Goal: Transaction & Acquisition: Purchase product/service

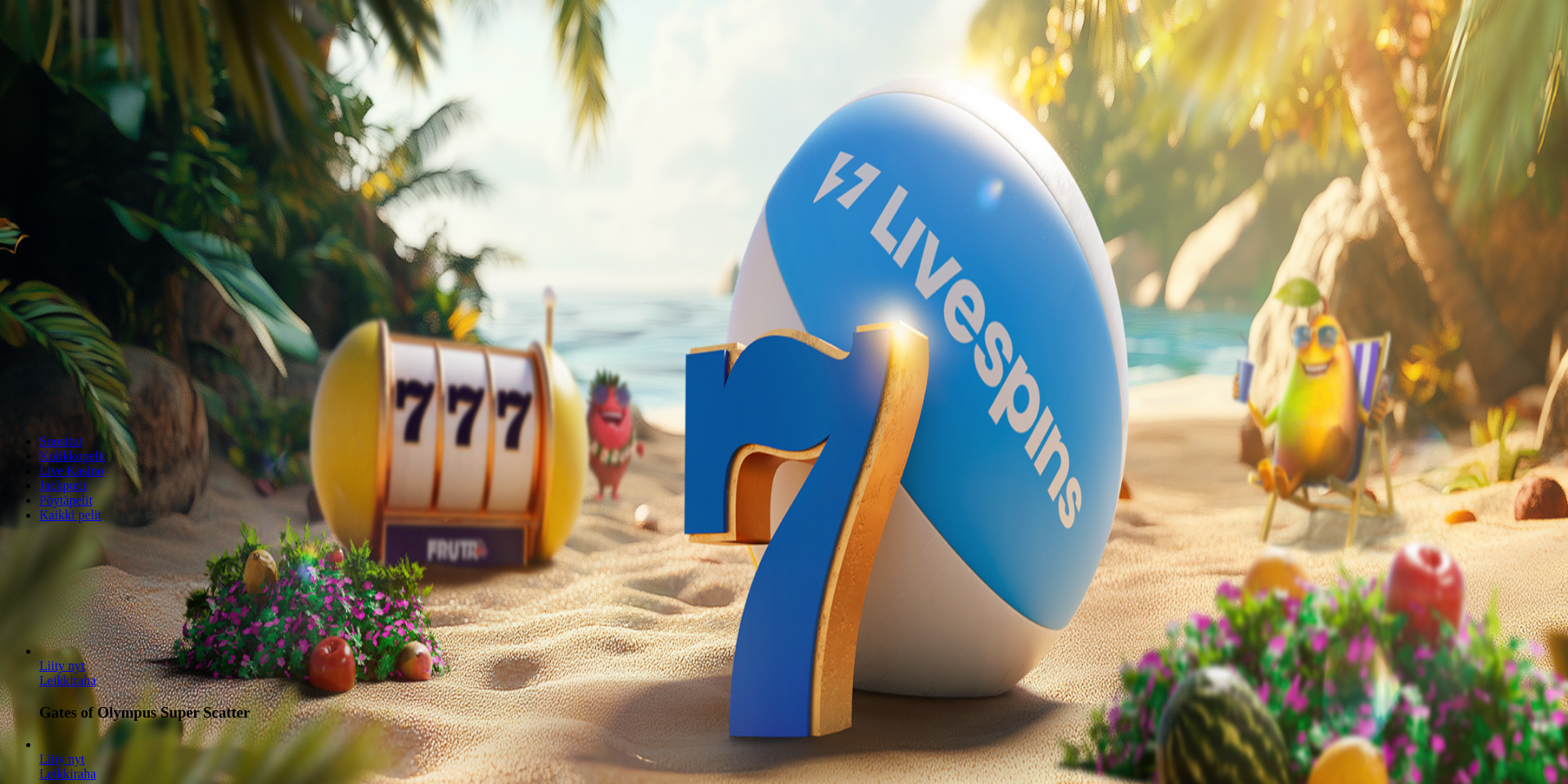
click at [189, 241] on label "€50" at bounding box center [178, 248] width 19 height 14
type input "**"
click at [86, 392] on span "Talleta ja pelaa" at bounding box center [49, 398] width 73 height 12
click at [675, 367] on div at bounding box center [785, 367] width 1559 height 0
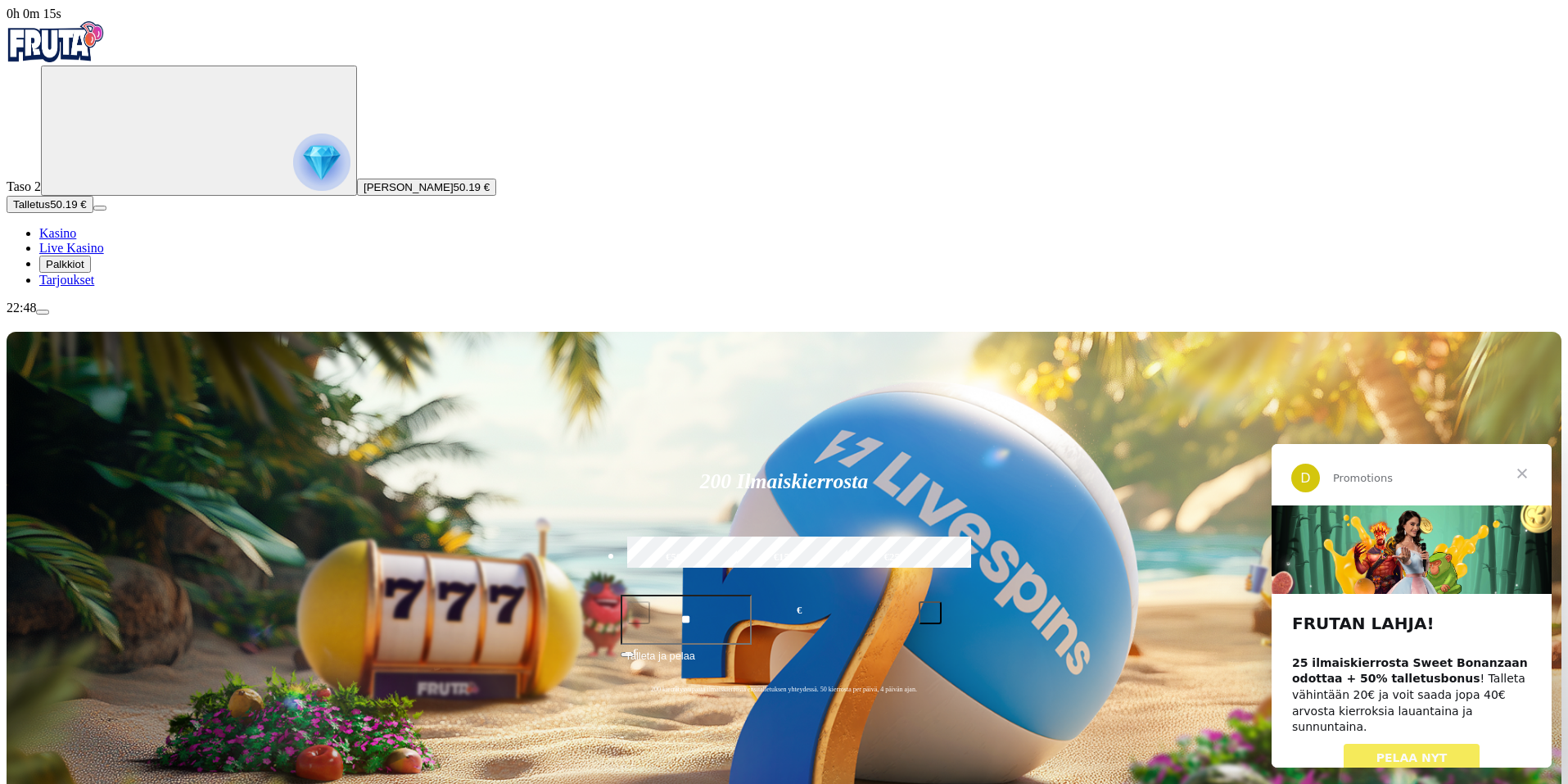
click at [1525, 474] on span "Sulje" at bounding box center [1523, 473] width 59 height 59
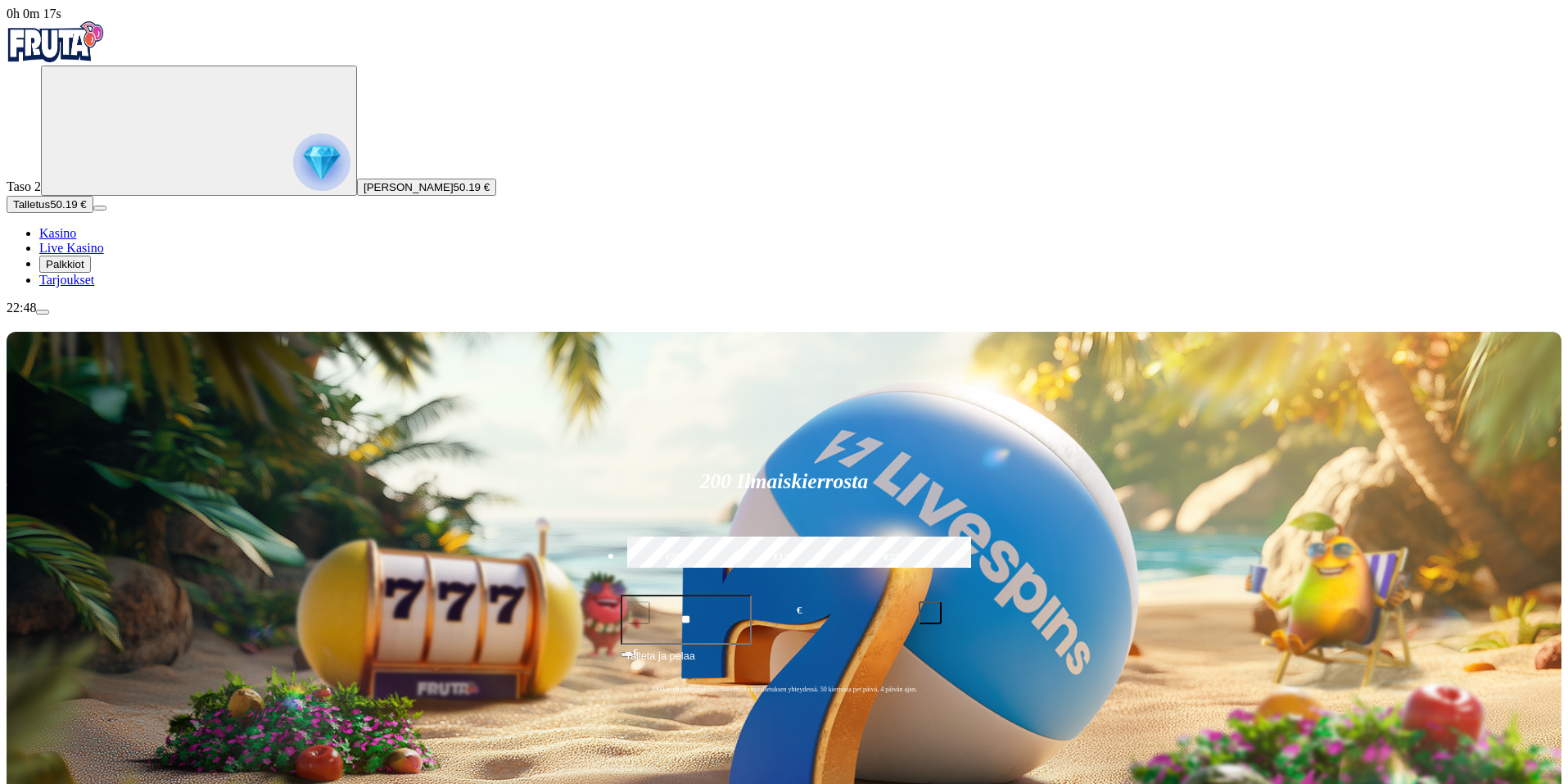
drag, startPoint x: 1098, startPoint y: 478, endPoint x: 1110, endPoint y: 475, distance: 12.4
type input "**********"
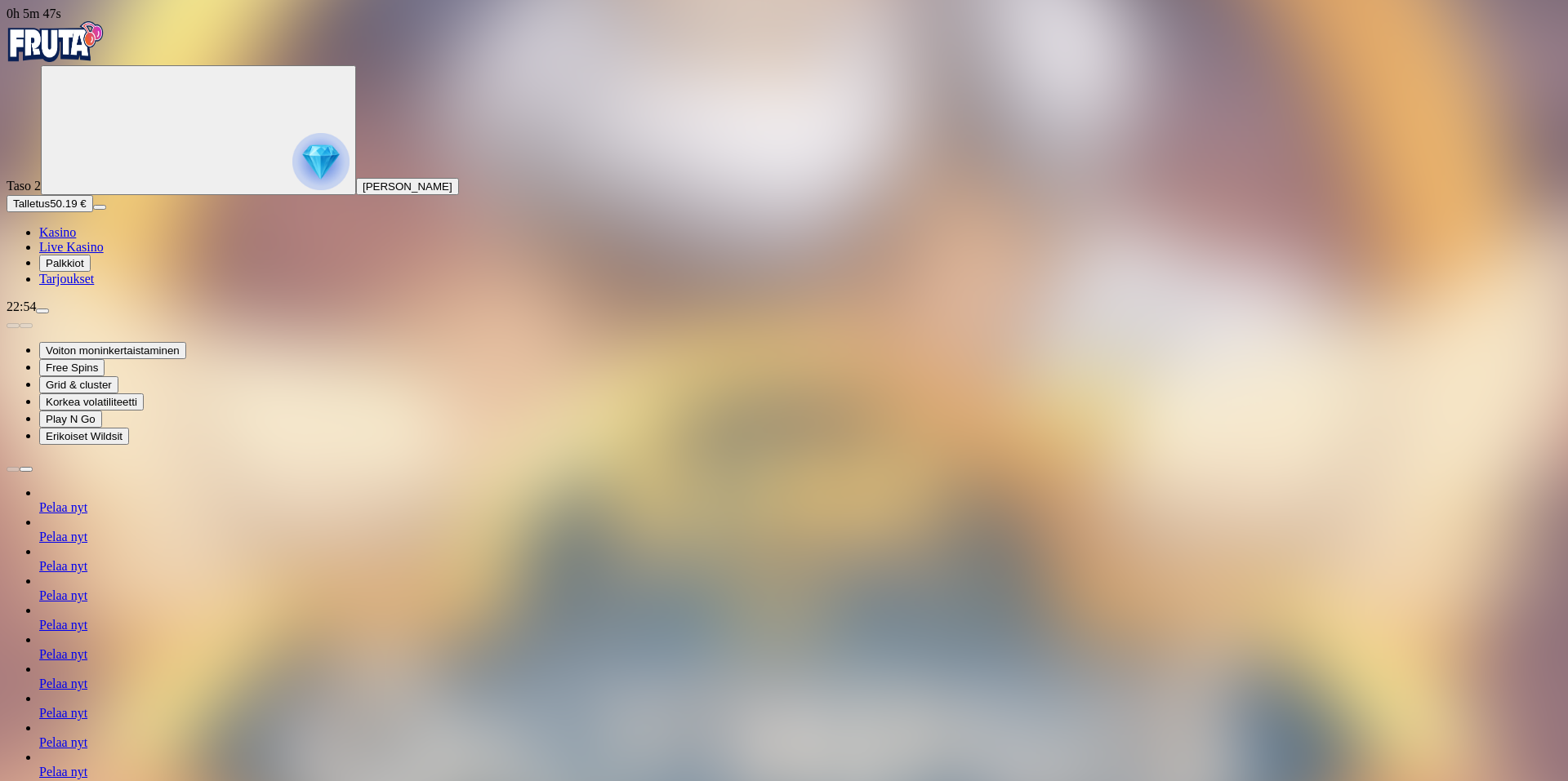
drag, startPoint x: 96, startPoint y: 353, endPoint x: 298, endPoint y: 270, distance: 218.4
click at [76, 239] on span "Kasino" at bounding box center [58, 232] width 37 height 14
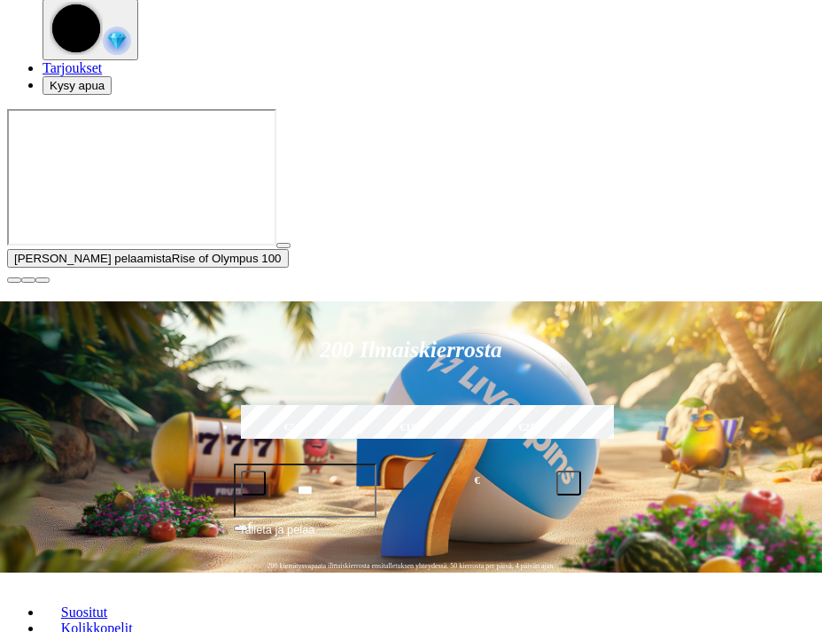
scroll to position [177, 0]
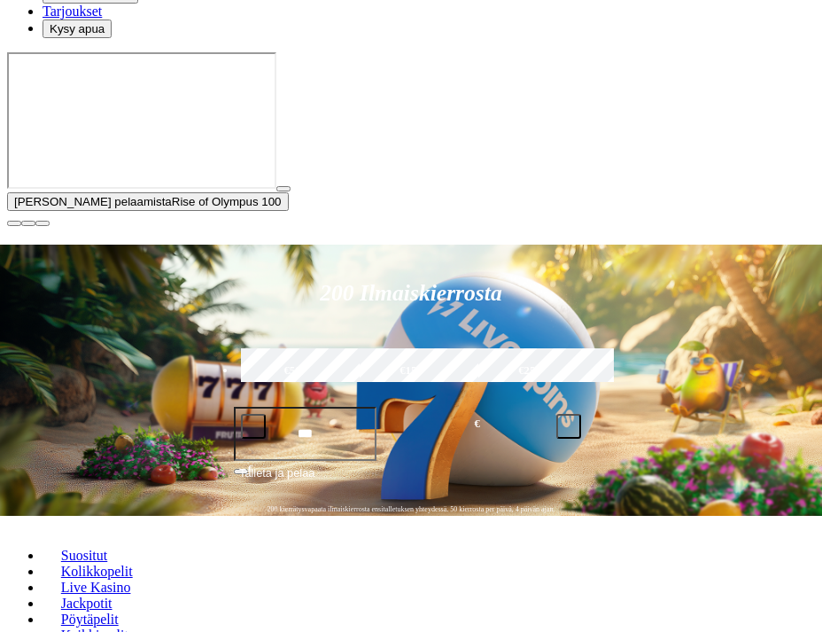
type input "****"
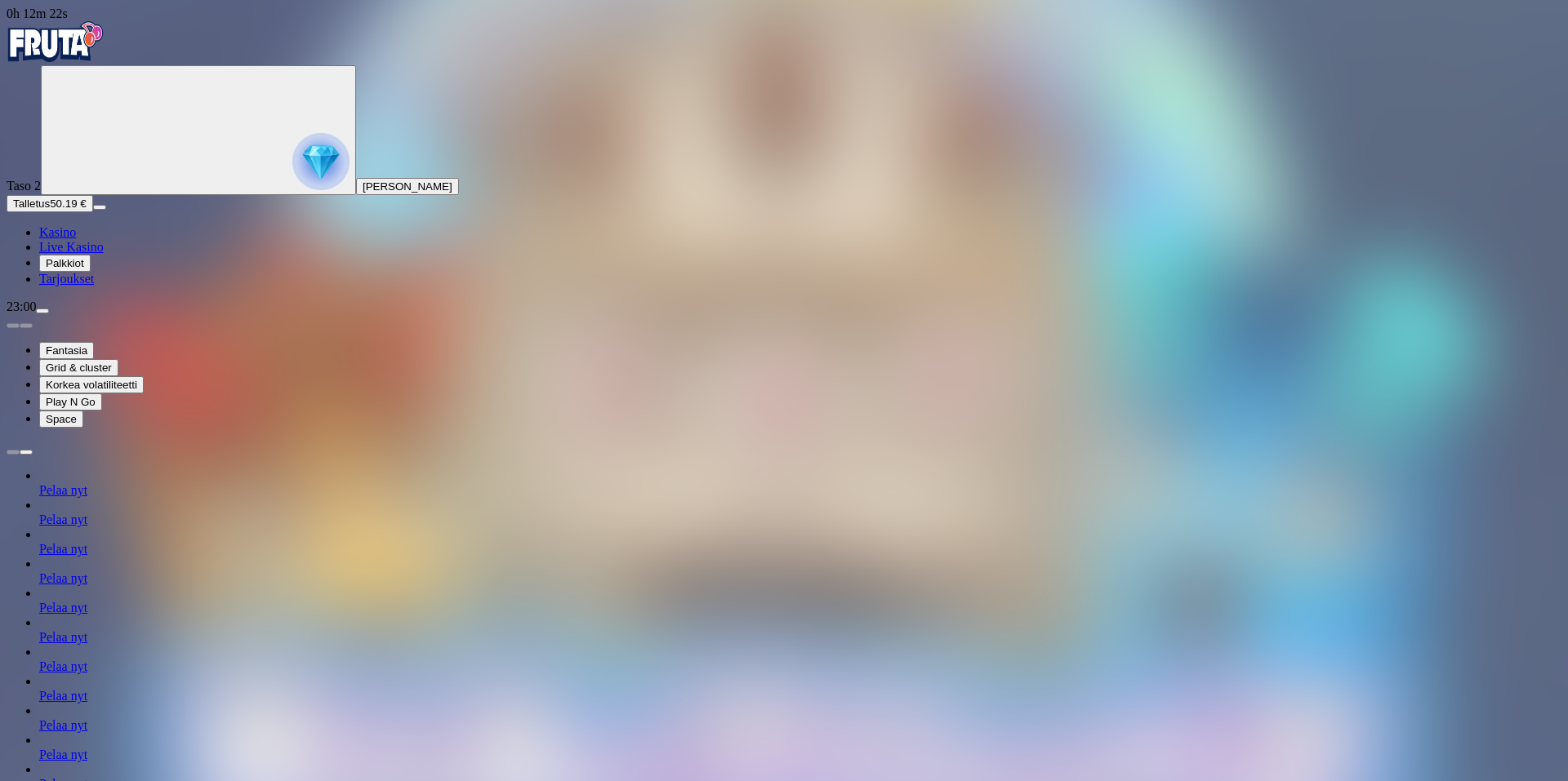
drag, startPoint x: 93, startPoint y: 350, endPoint x: 111, endPoint y: 346, distance: 18.4
click at [76, 239] on span "Kasino" at bounding box center [58, 232] width 37 height 14
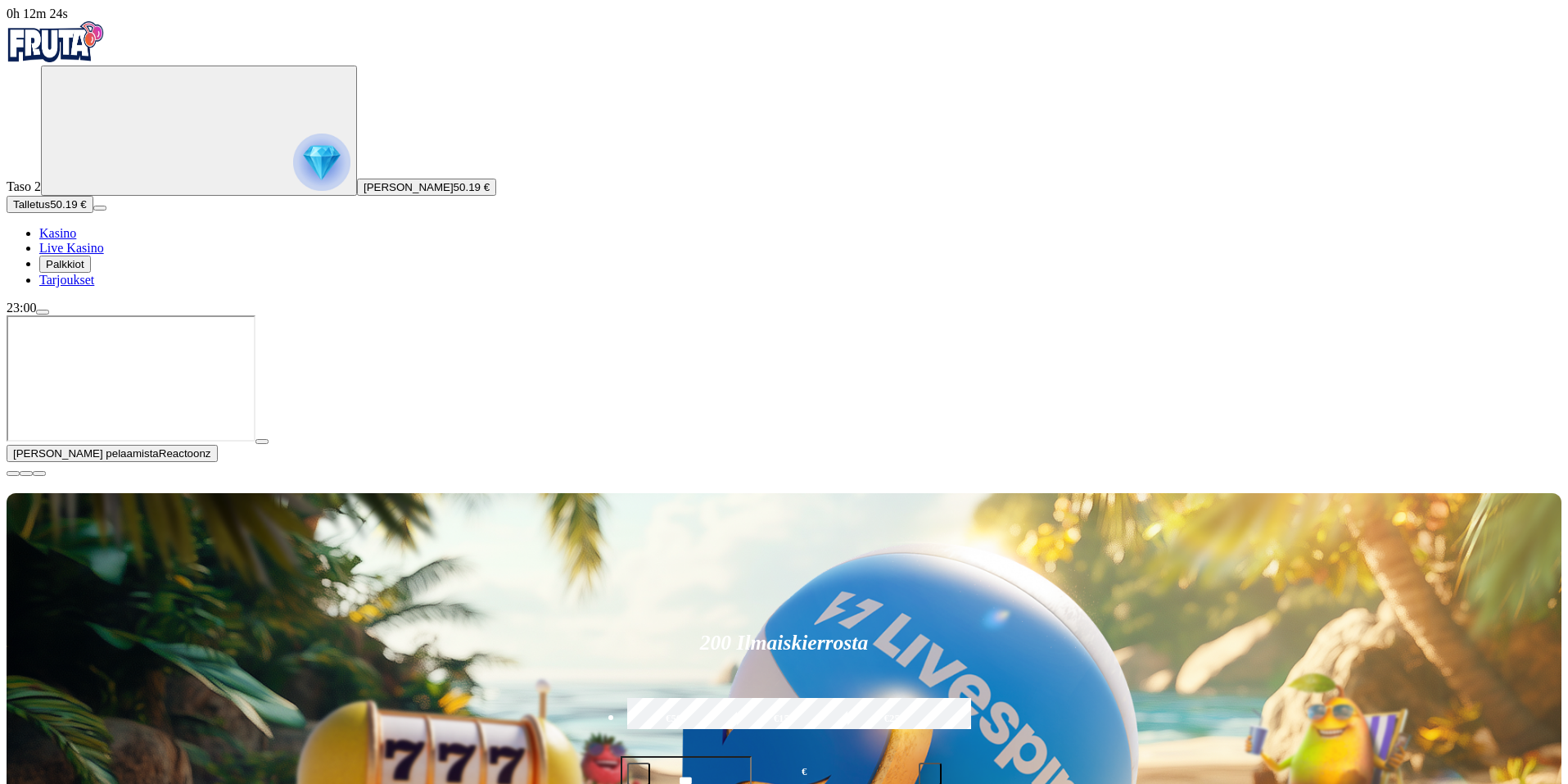
type input "*********"
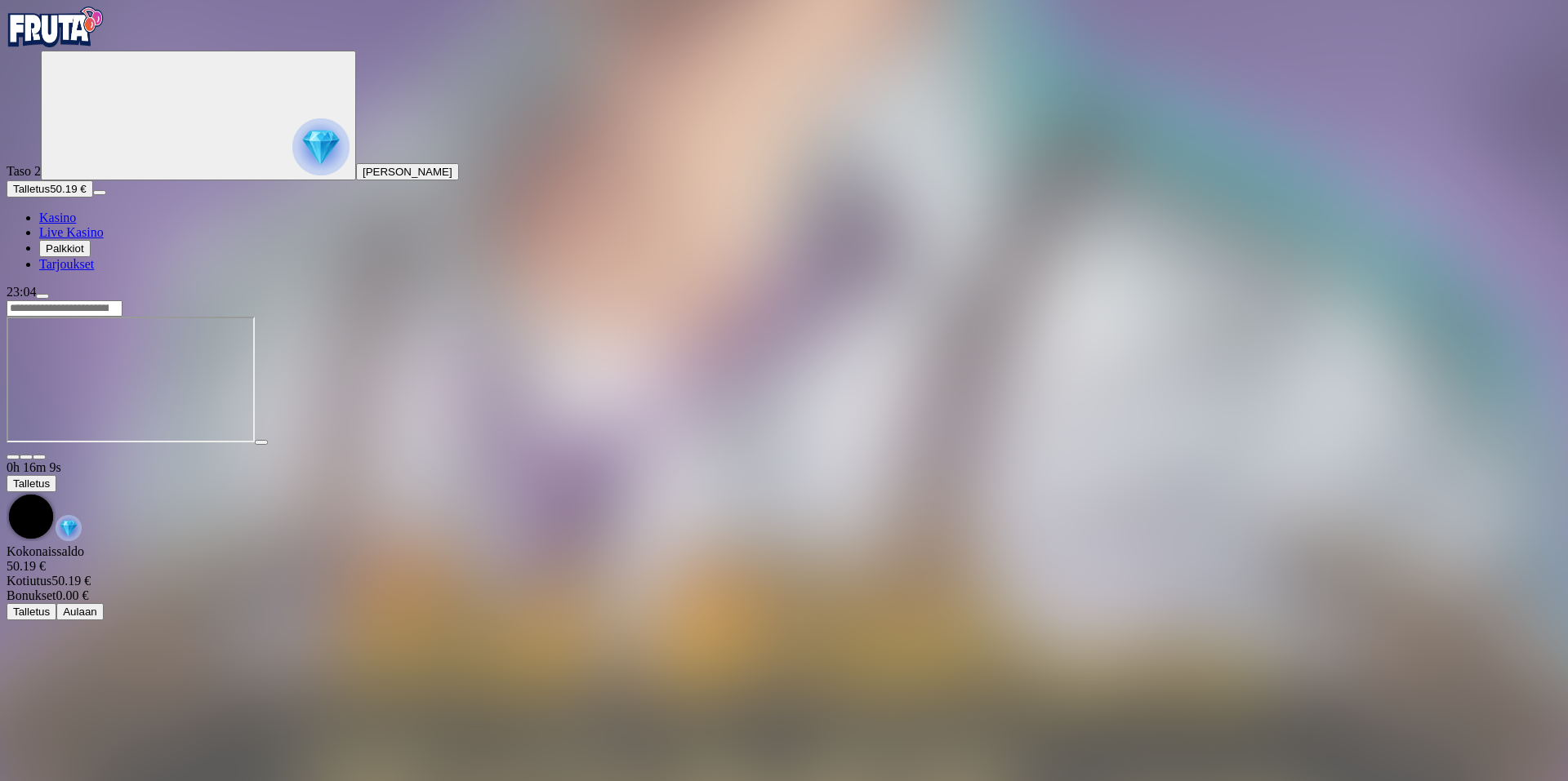
click at [58, 47] on img "Primary" at bounding box center [55, 27] width 98 height 41
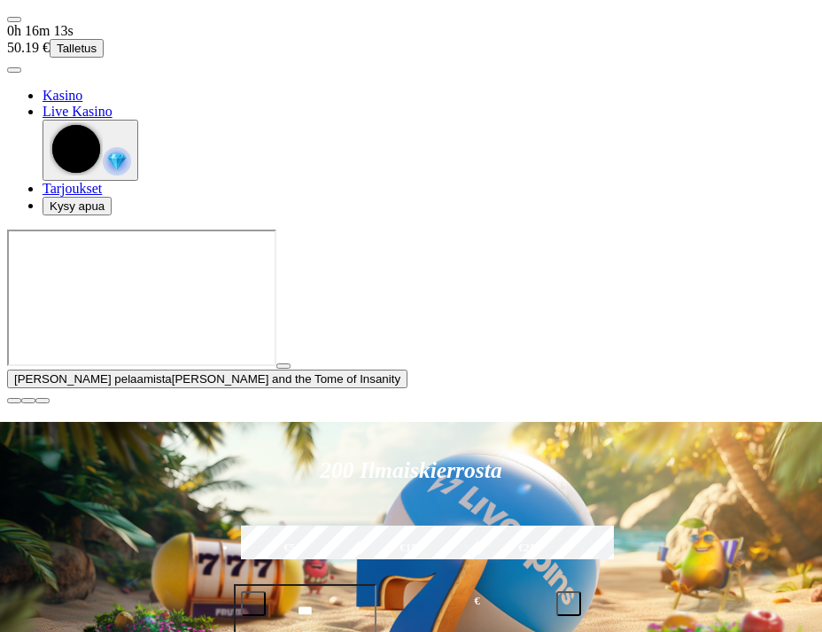
click at [14, 401] on span "close icon" at bounding box center [14, 401] width 0 height 0
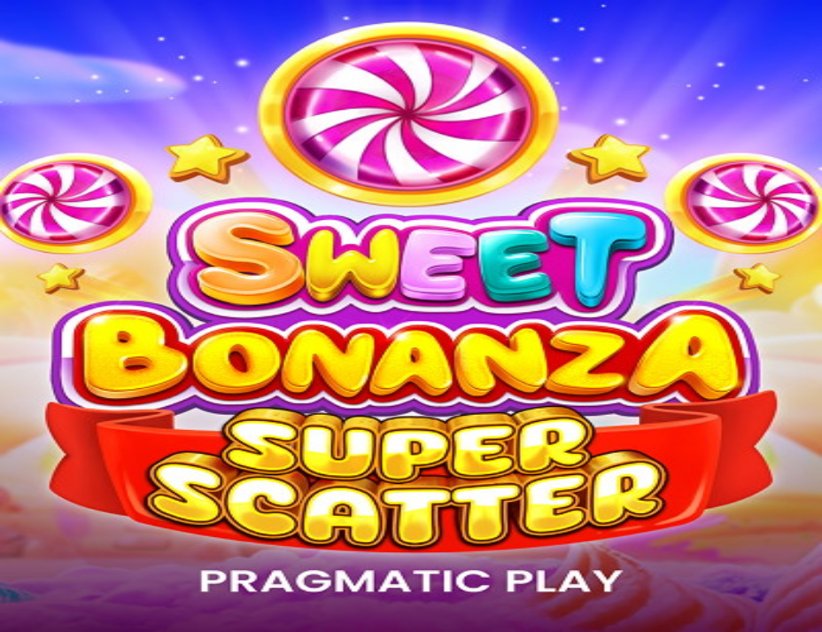
click at [113, 535] on span "Live Kasino" at bounding box center [78, 542] width 70 height 15
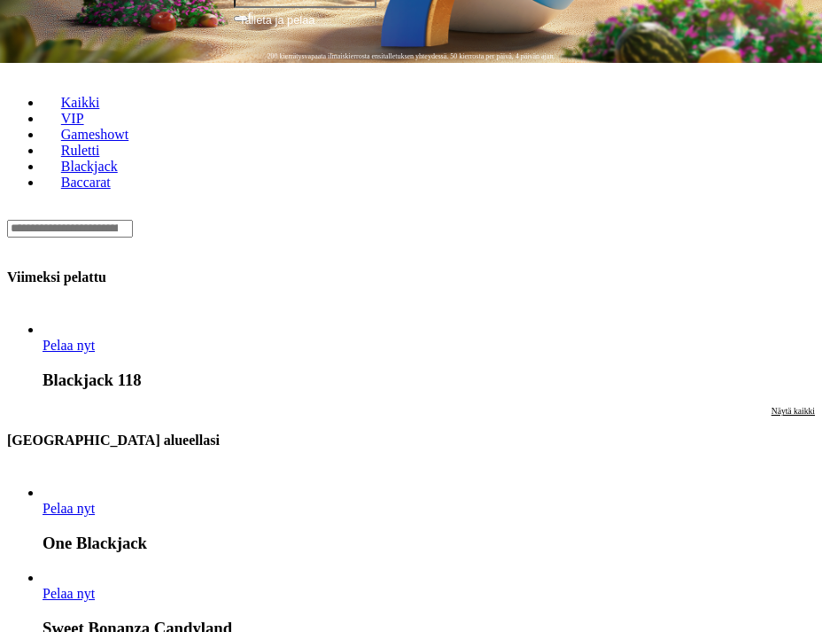
scroll to position [443, 0]
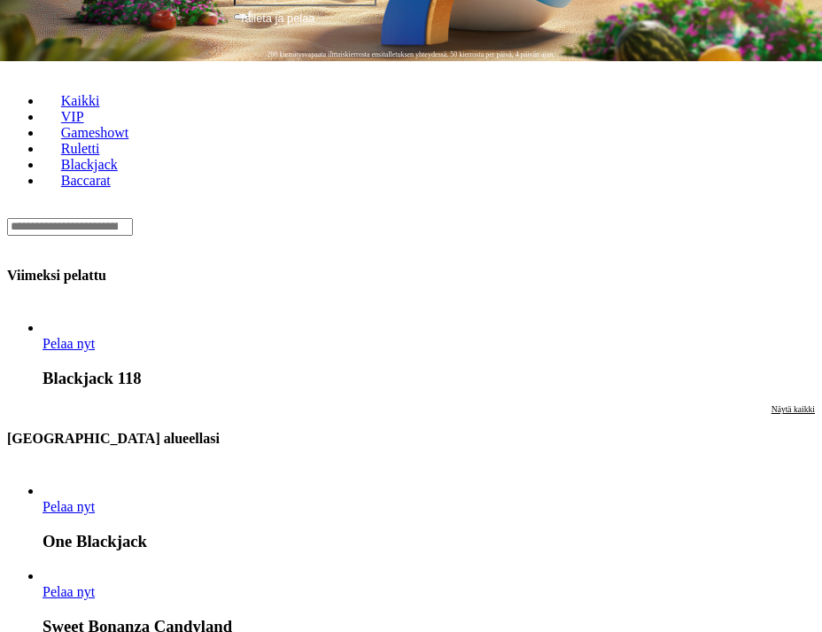
click at [95, 336] on span "Pelaa nyt" at bounding box center [69, 343] width 52 height 15
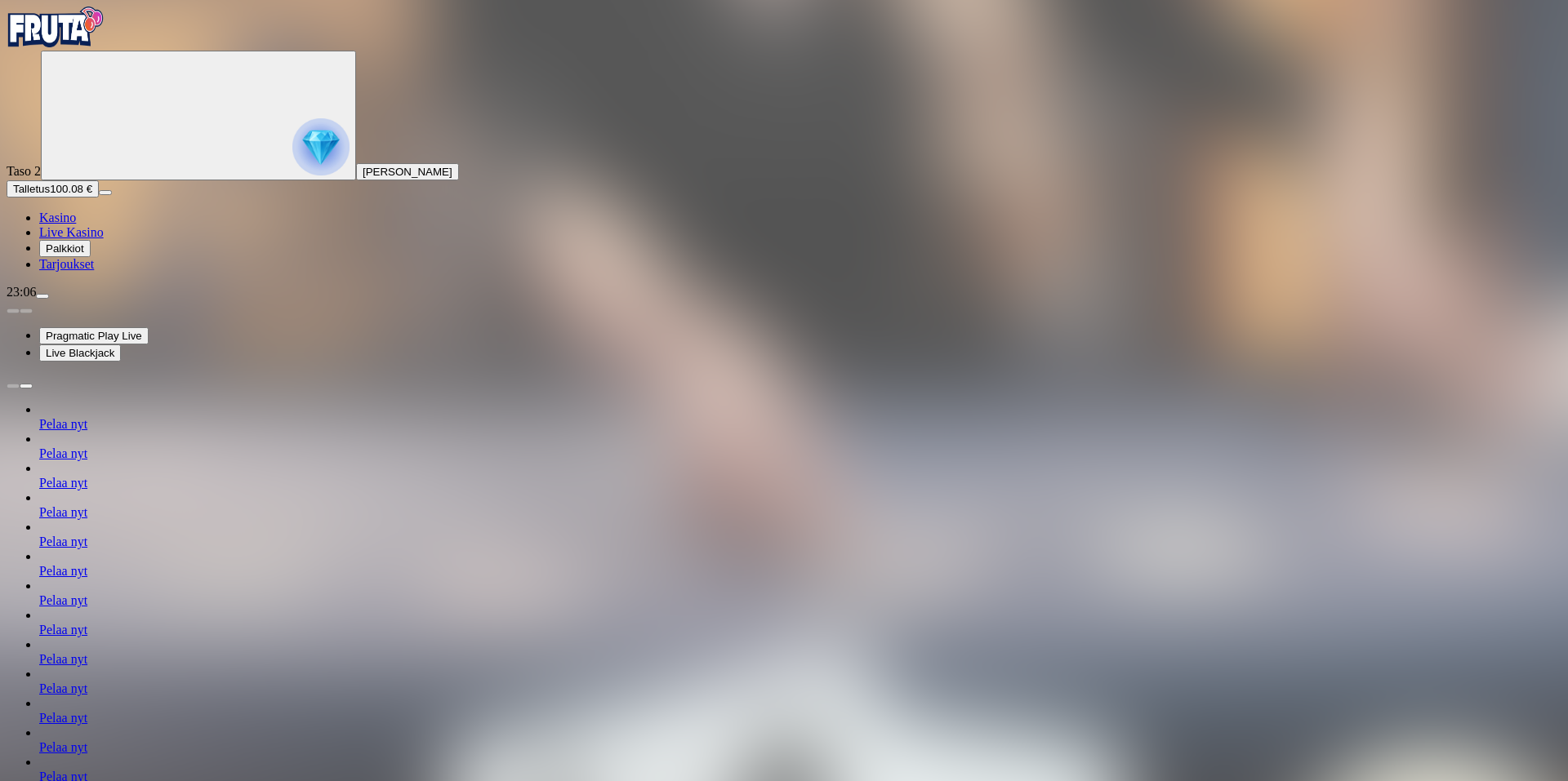
click at [76, 47] on img "Primary" at bounding box center [55, 27] width 98 height 41
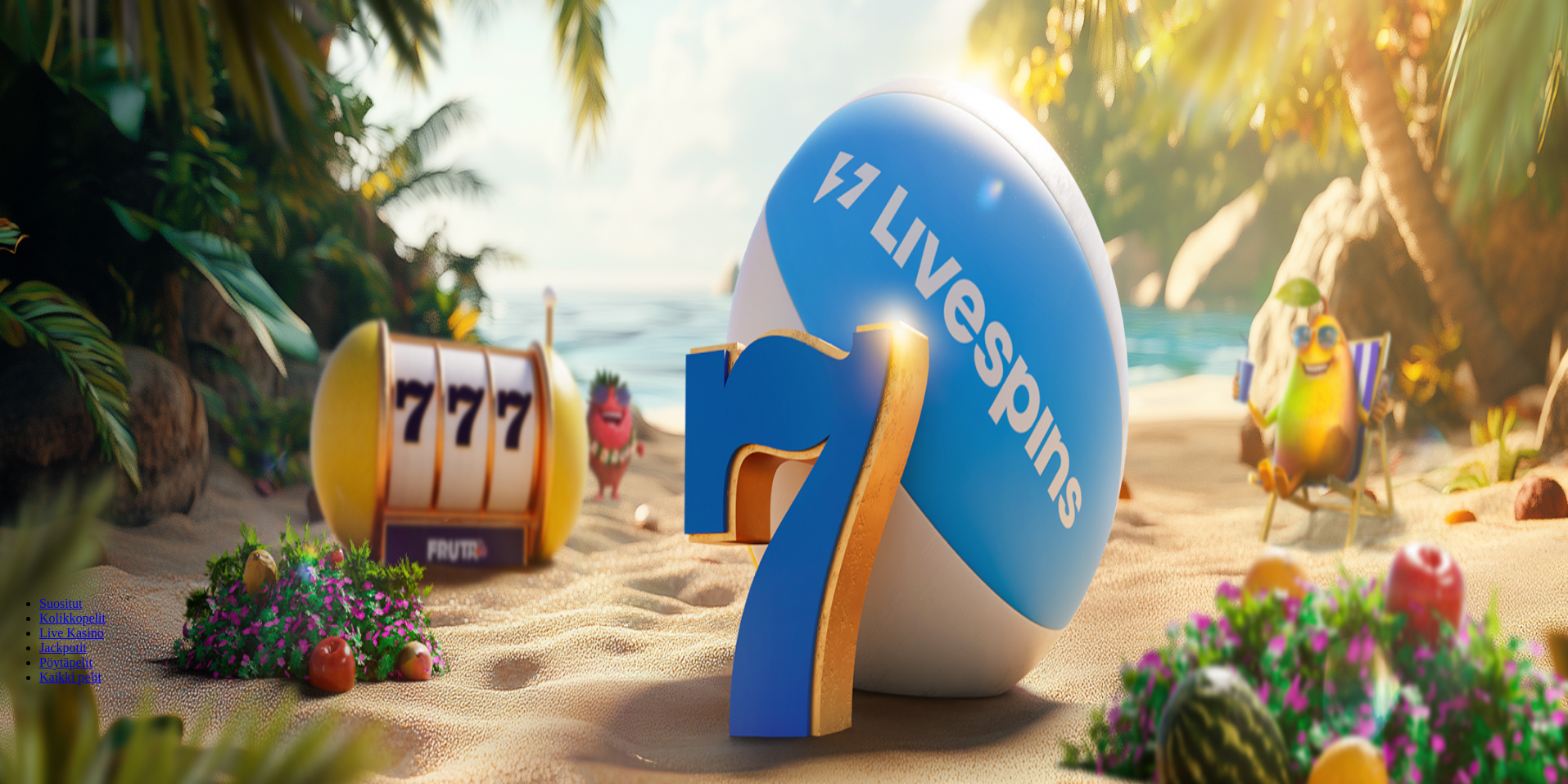
click at [104, 626] on span "Live Kasino" at bounding box center [72, 632] width 65 height 14
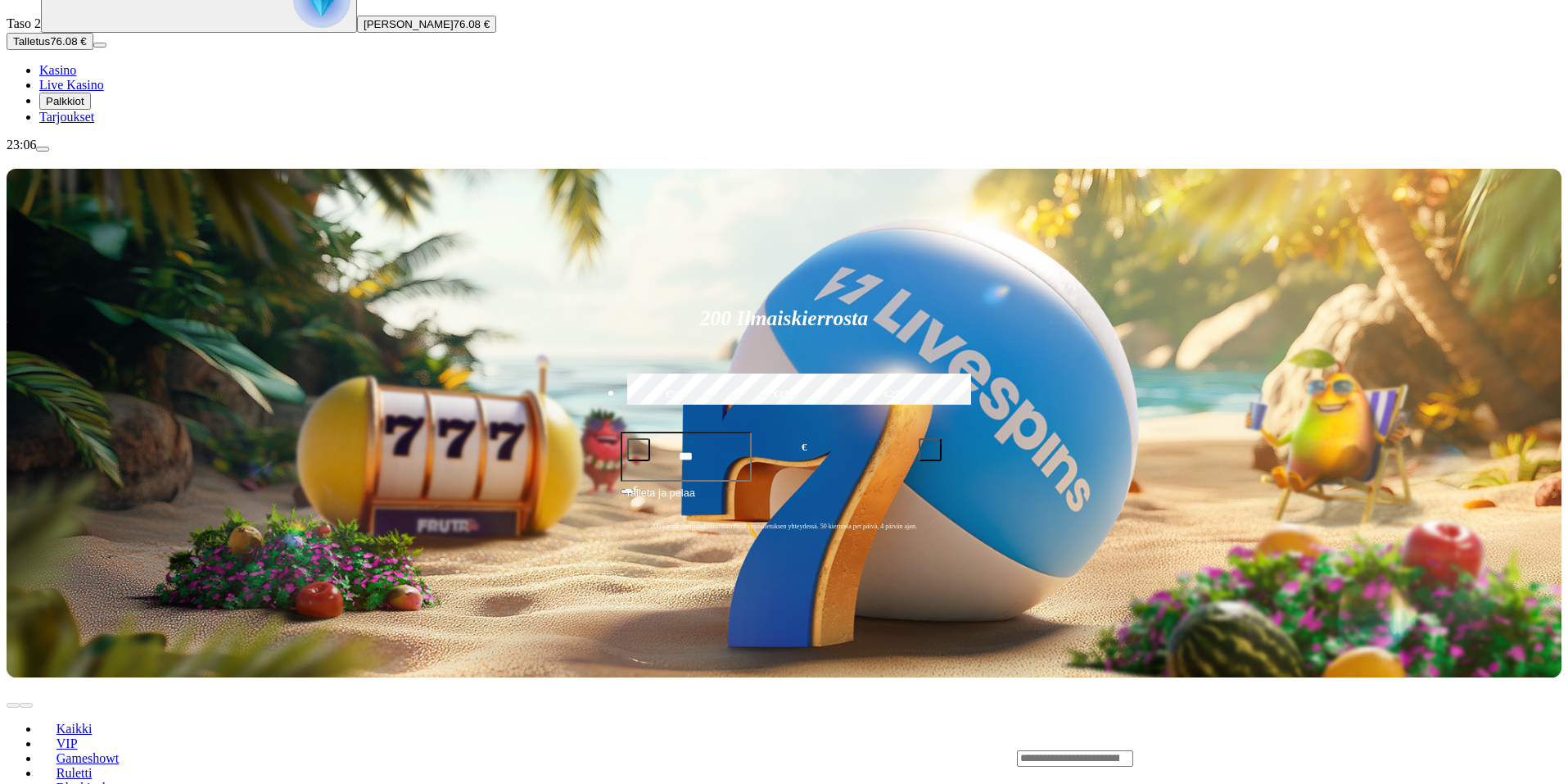
scroll to position [164, 0]
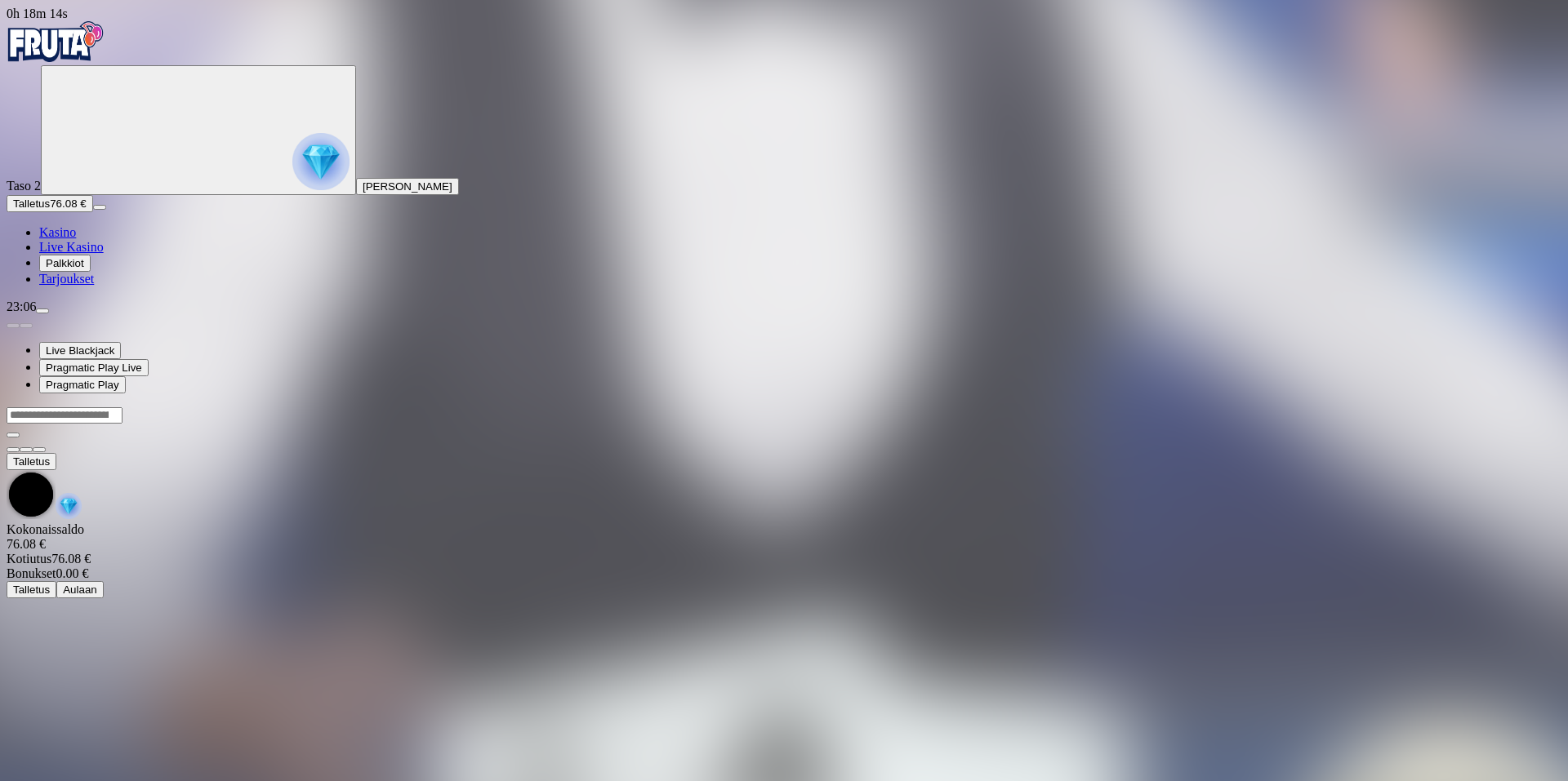
click at [335, 424] on div at bounding box center [783, 424] width 1554 height 0
